Goal: Find specific page/section: Find specific page/section

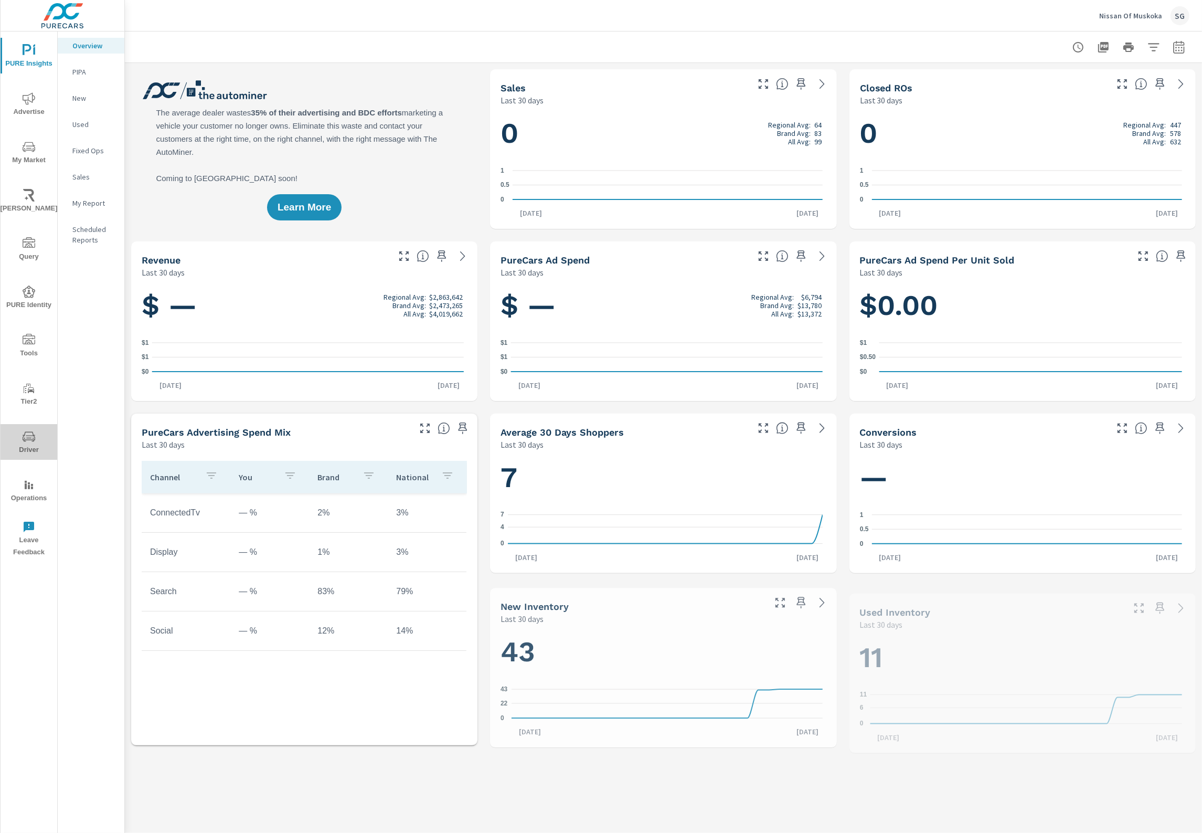
click at [24, 444] on span "Driver" at bounding box center [29, 443] width 50 height 26
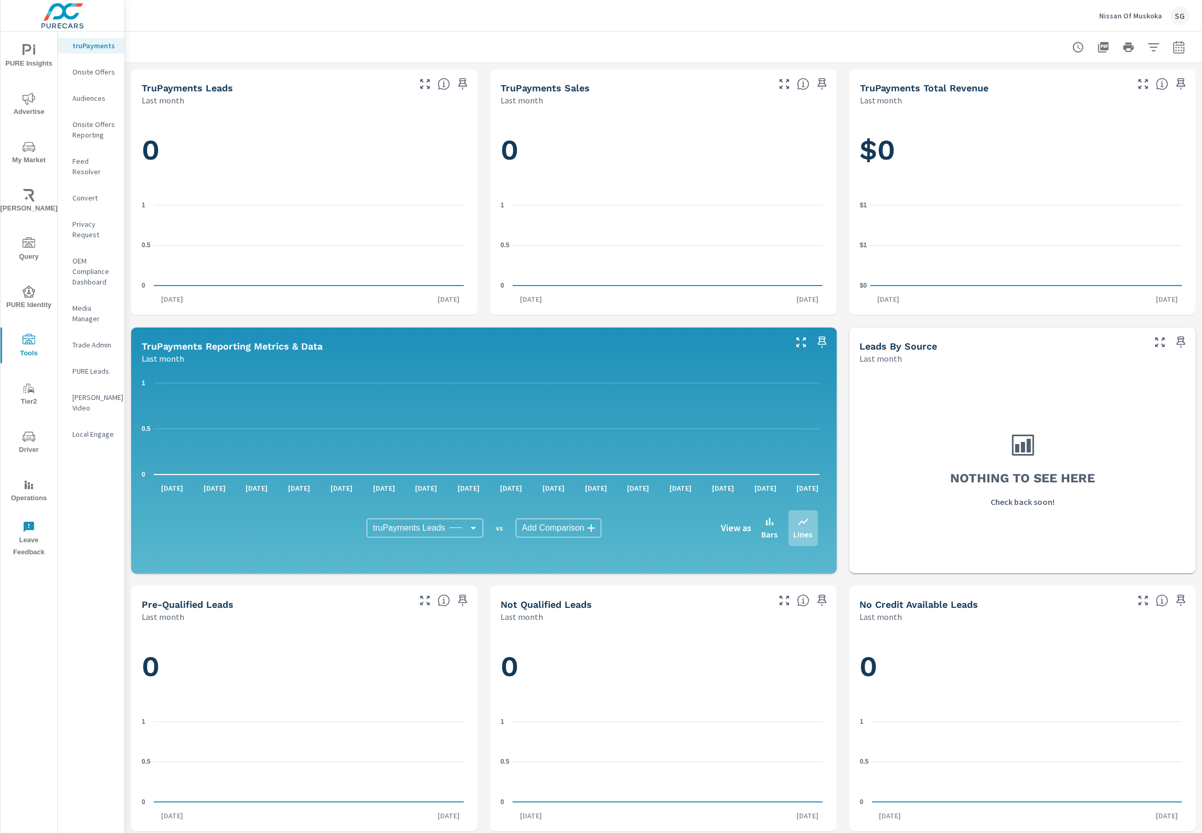
click at [95, 161] on p "Feed Resolver" at bounding box center [94, 166] width 44 height 21
